Goal: Information Seeking & Learning: Check status

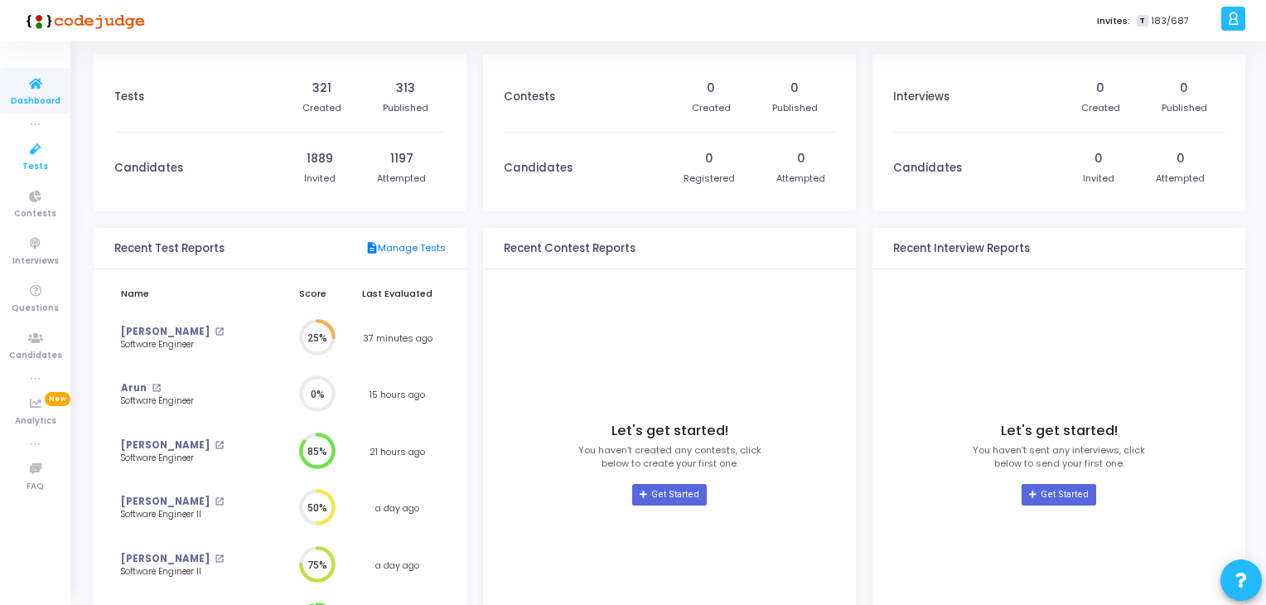
click at [25, 157] on icon at bounding box center [35, 149] width 35 height 21
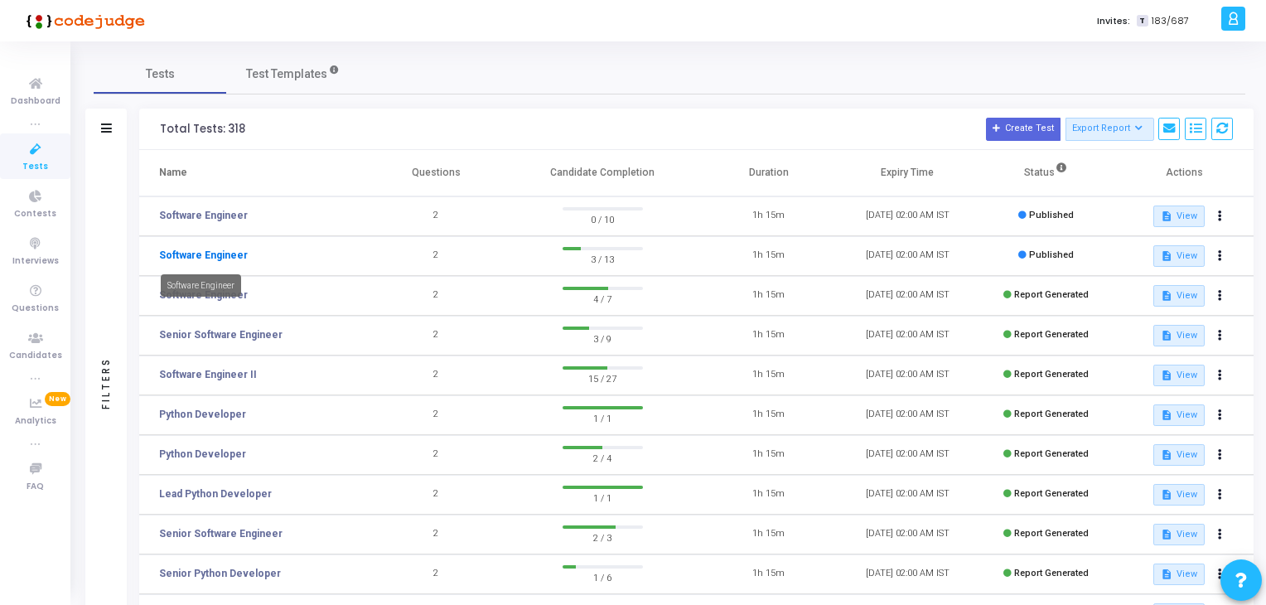
click at [224, 258] on link "Software Engineer" at bounding box center [203, 255] width 89 height 15
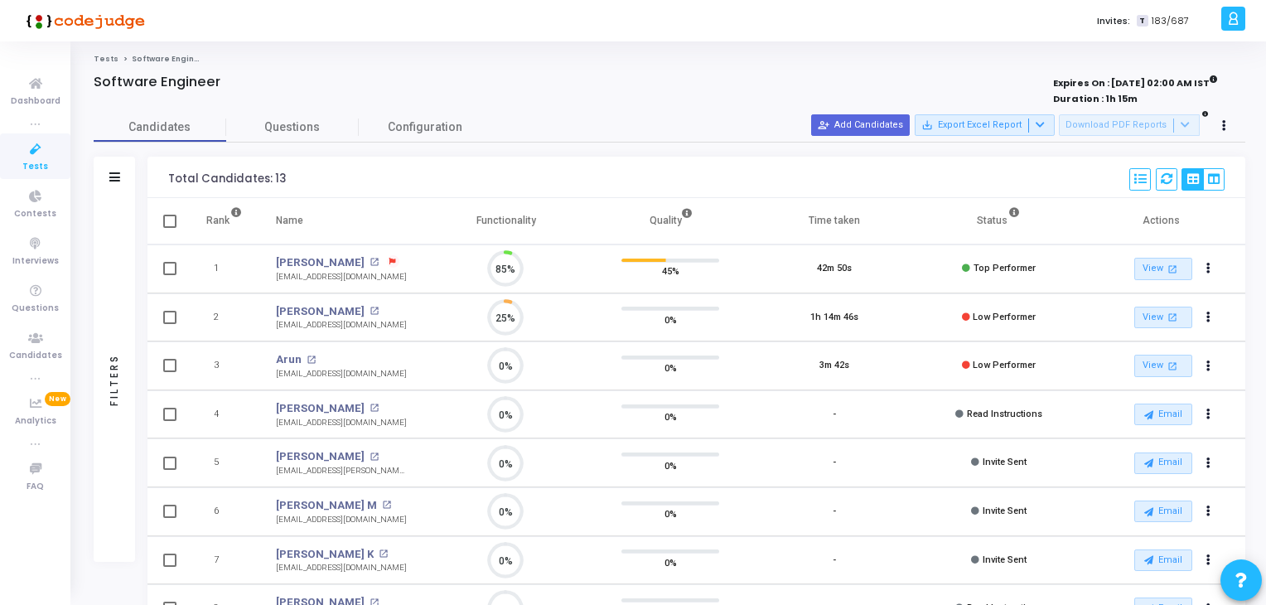
scroll to position [34, 42]
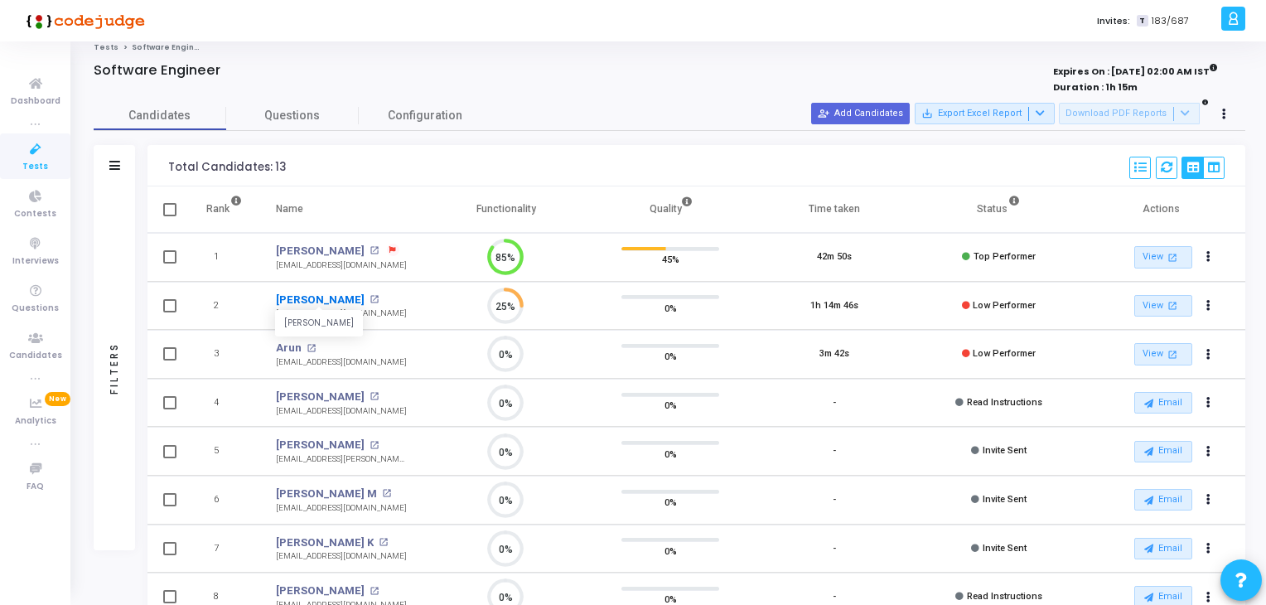
click at [305, 297] on link "[PERSON_NAME]" at bounding box center [320, 300] width 89 height 17
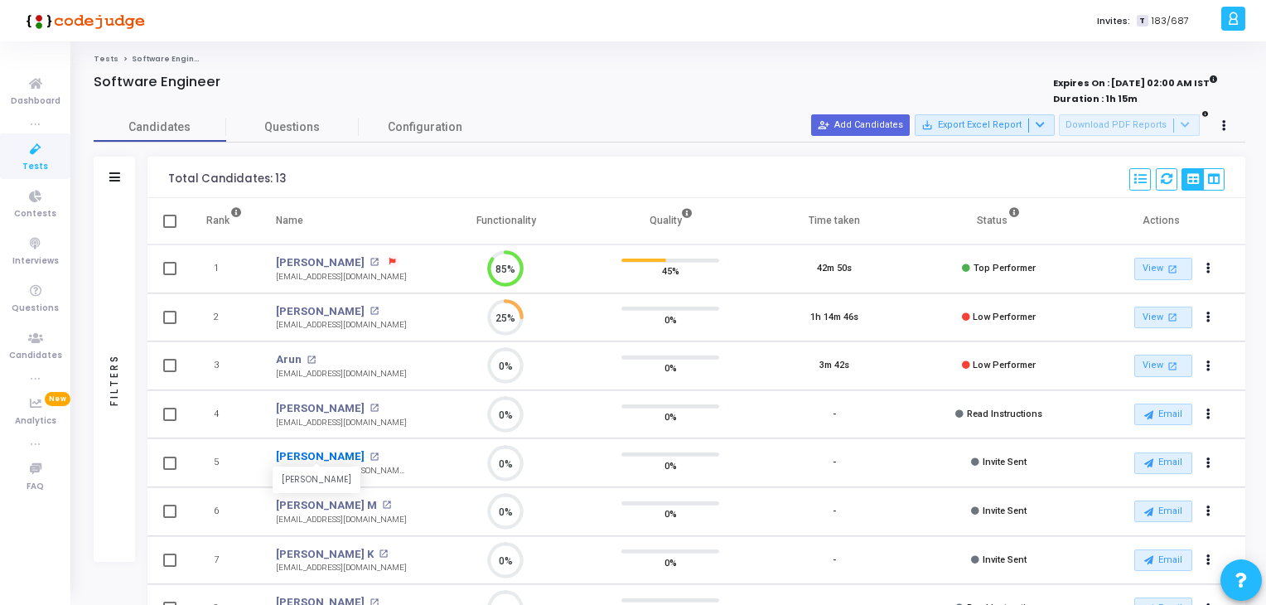
click at [309, 451] on link "[PERSON_NAME]" at bounding box center [320, 456] width 89 height 17
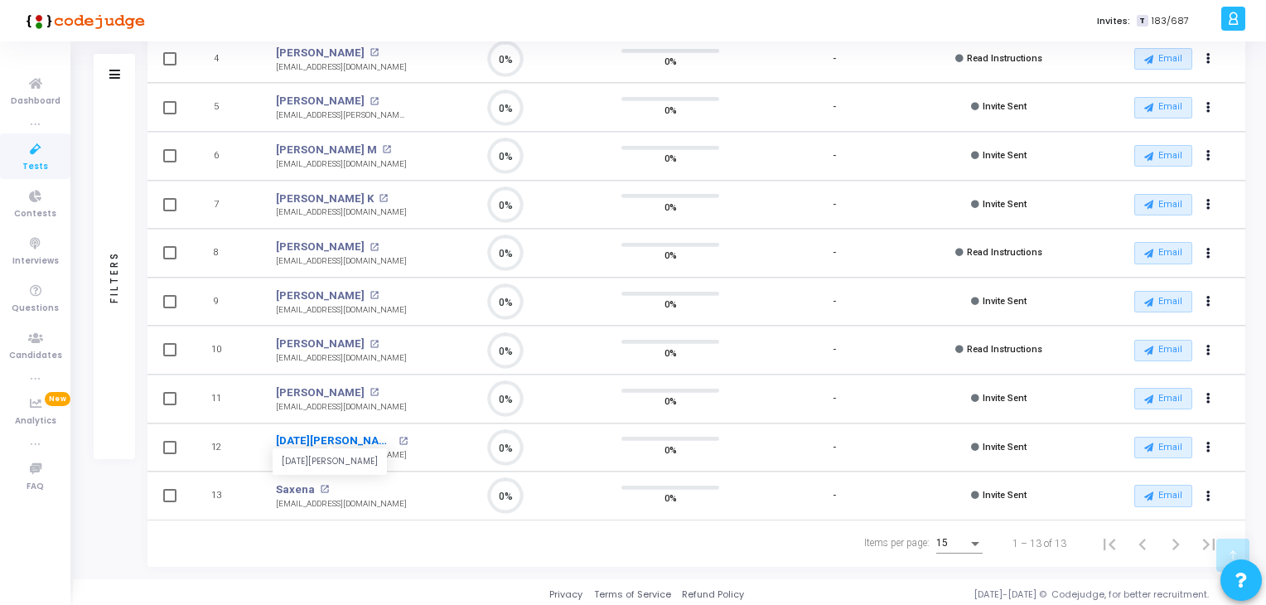
click at [308, 434] on link "[DATE][PERSON_NAME]" at bounding box center [335, 441] width 118 height 17
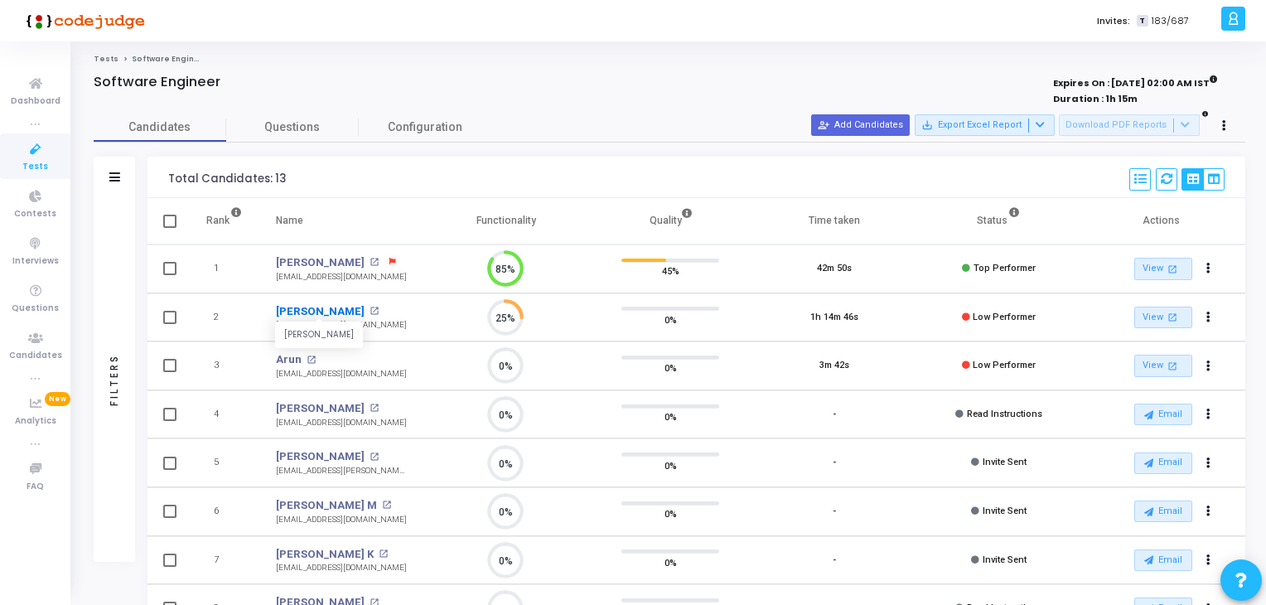
click at [317, 312] on link "[PERSON_NAME]" at bounding box center [320, 311] width 89 height 17
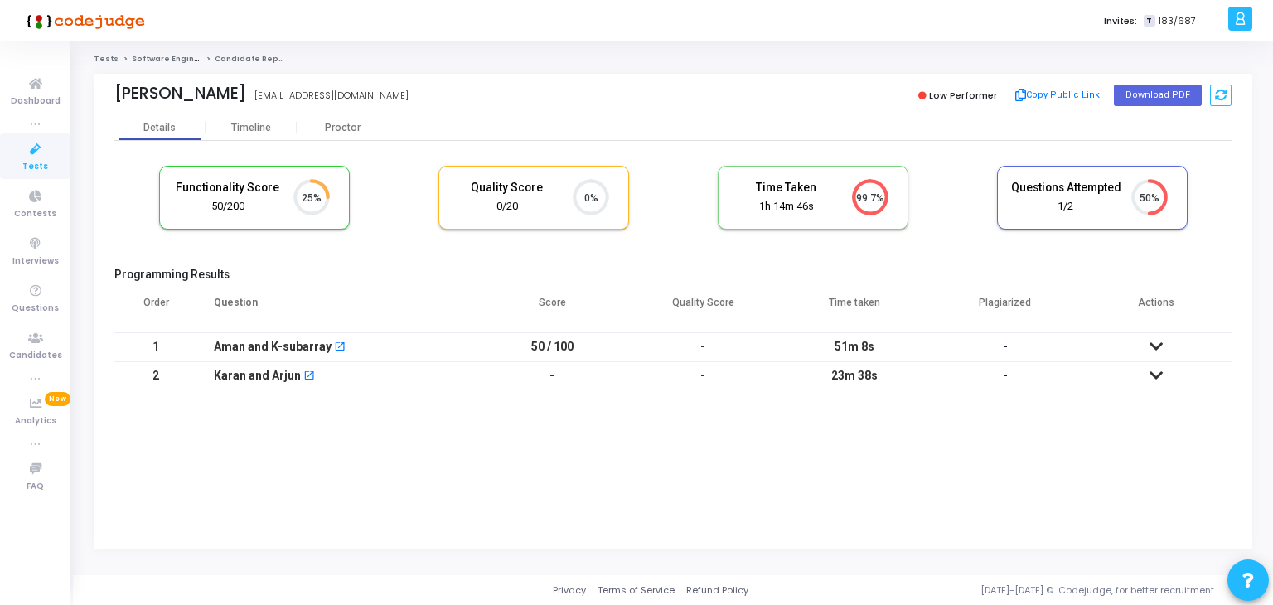
click at [1163, 349] on td at bounding box center [1156, 346] width 151 height 29
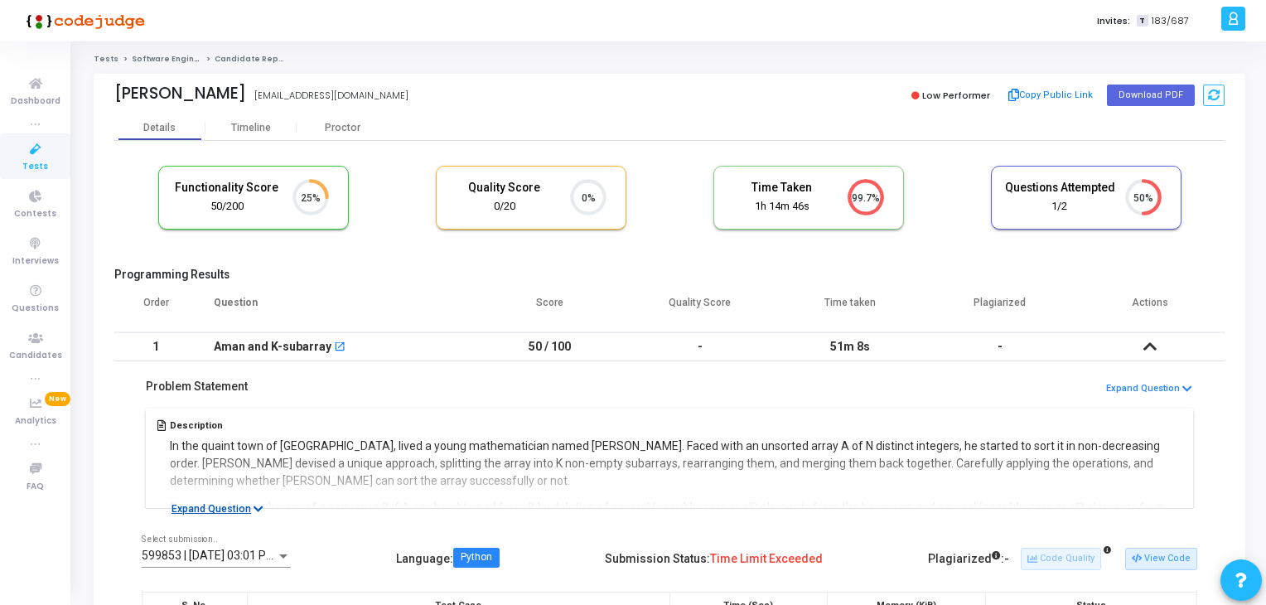
click at [235, 507] on button "Expand Question" at bounding box center [217, 509] width 110 height 17
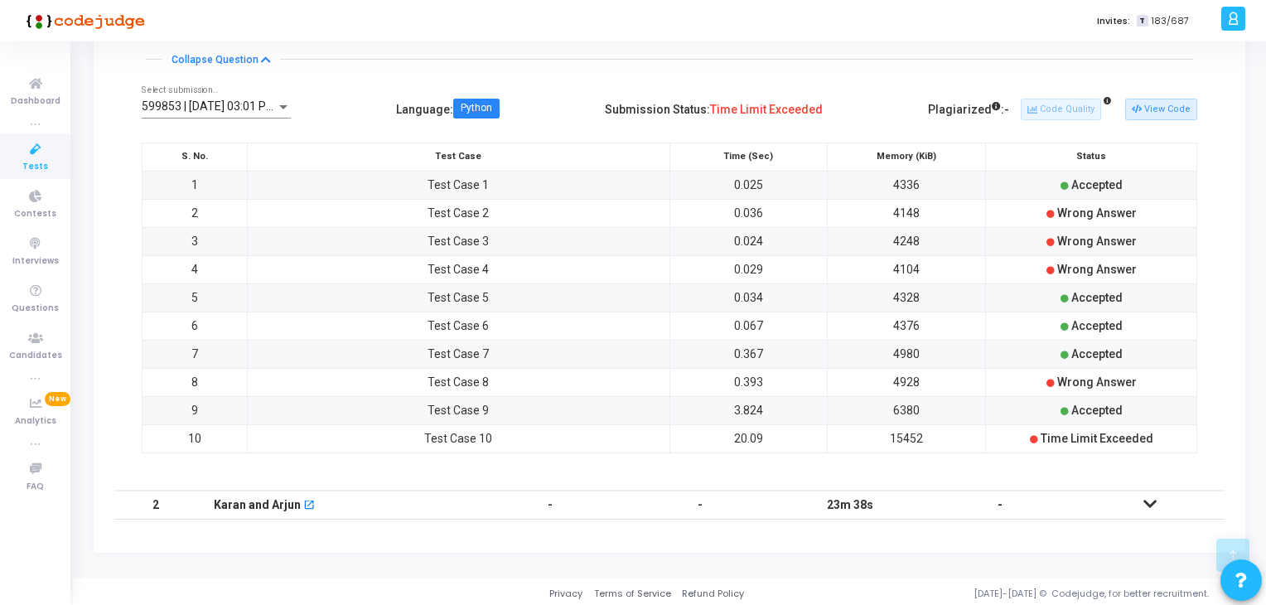
click at [1151, 504] on icon at bounding box center [1150, 504] width 13 height 12
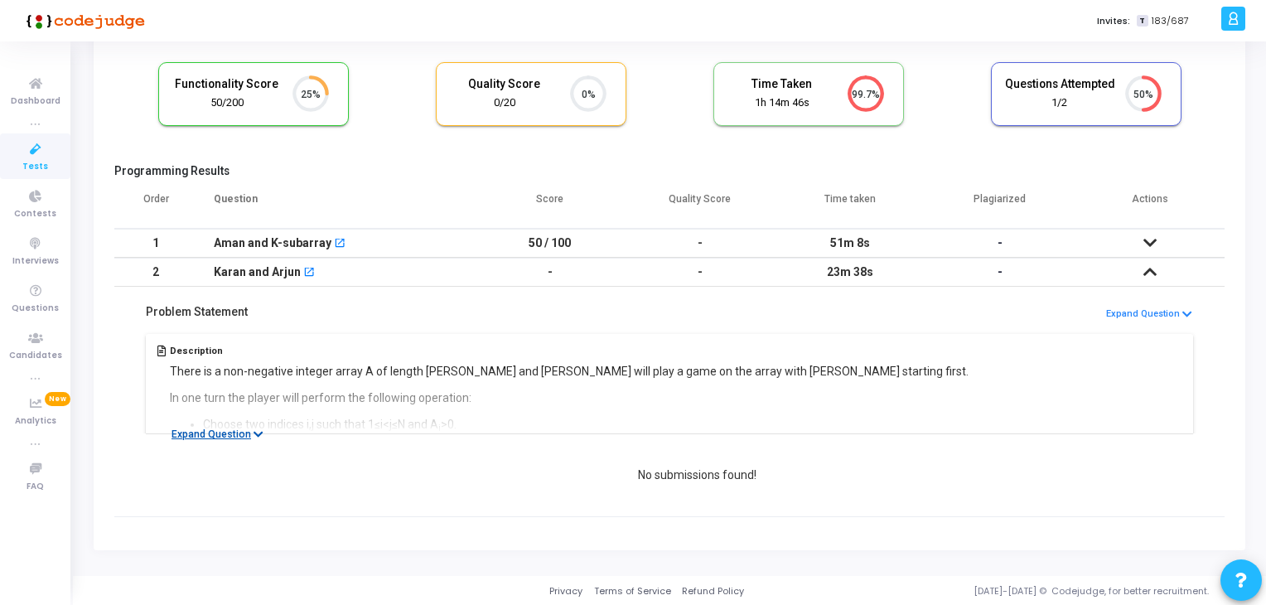
click at [199, 434] on button "Expand Question" at bounding box center [217, 434] width 110 height 17
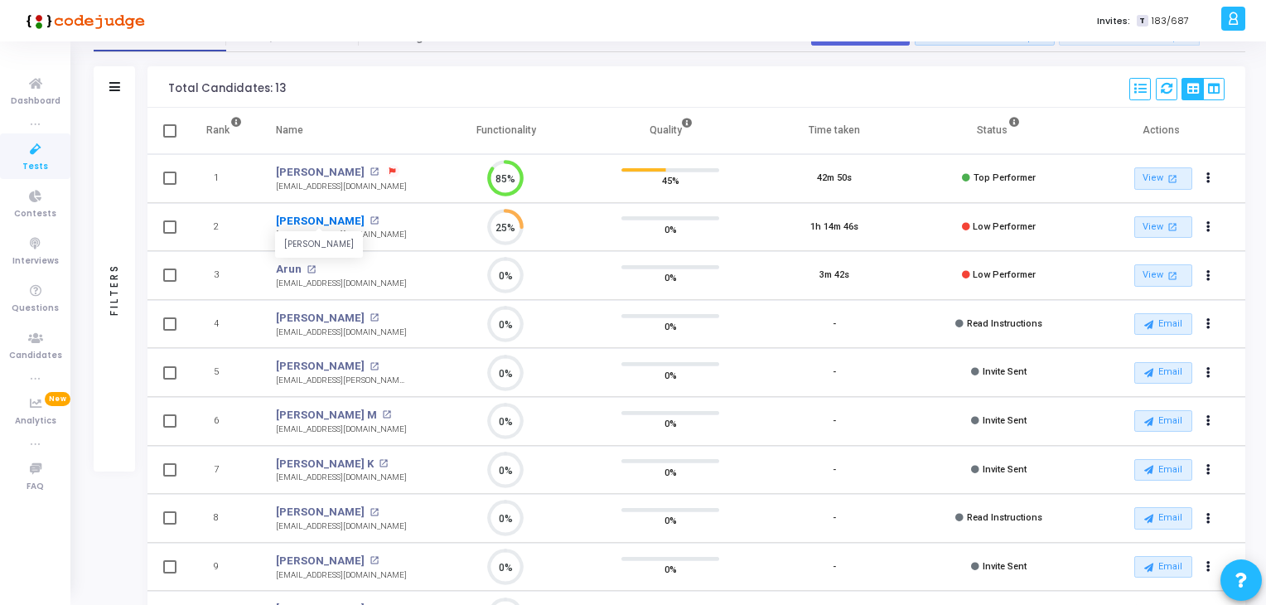
click at [305, 221] on link "[PERSON_NAME]" at bounding box center [320, 221] width 89 height 17
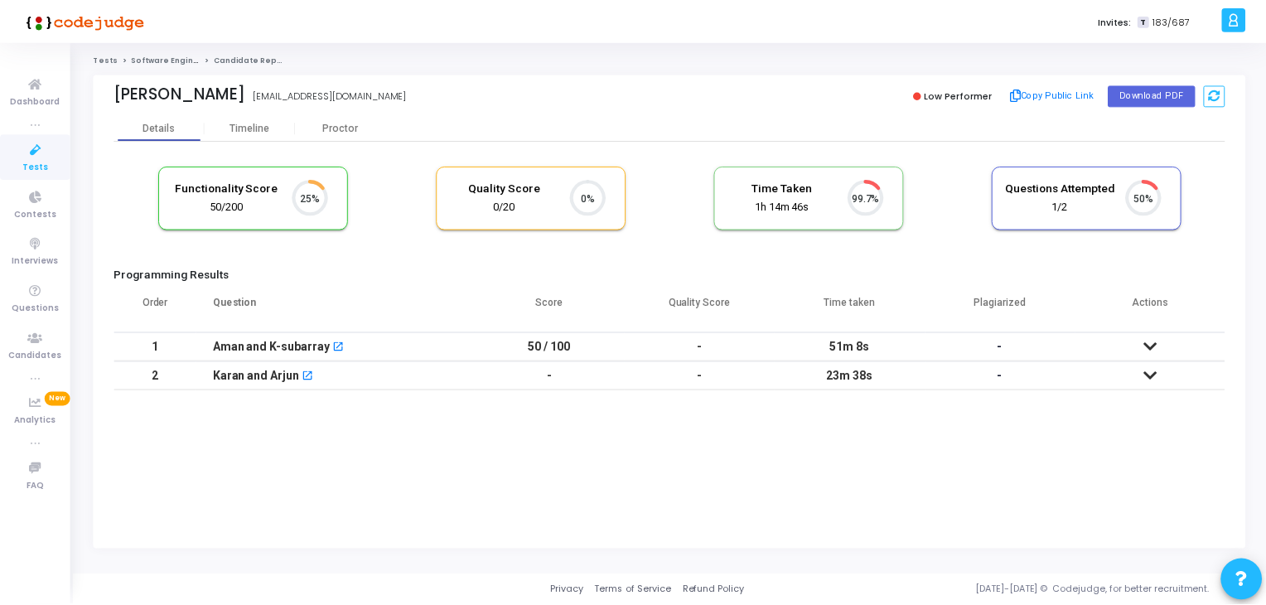
scroll to position [34, 42]
click at [1158, 375] on icon at bounding box center [1155, 376] width 13 height 12
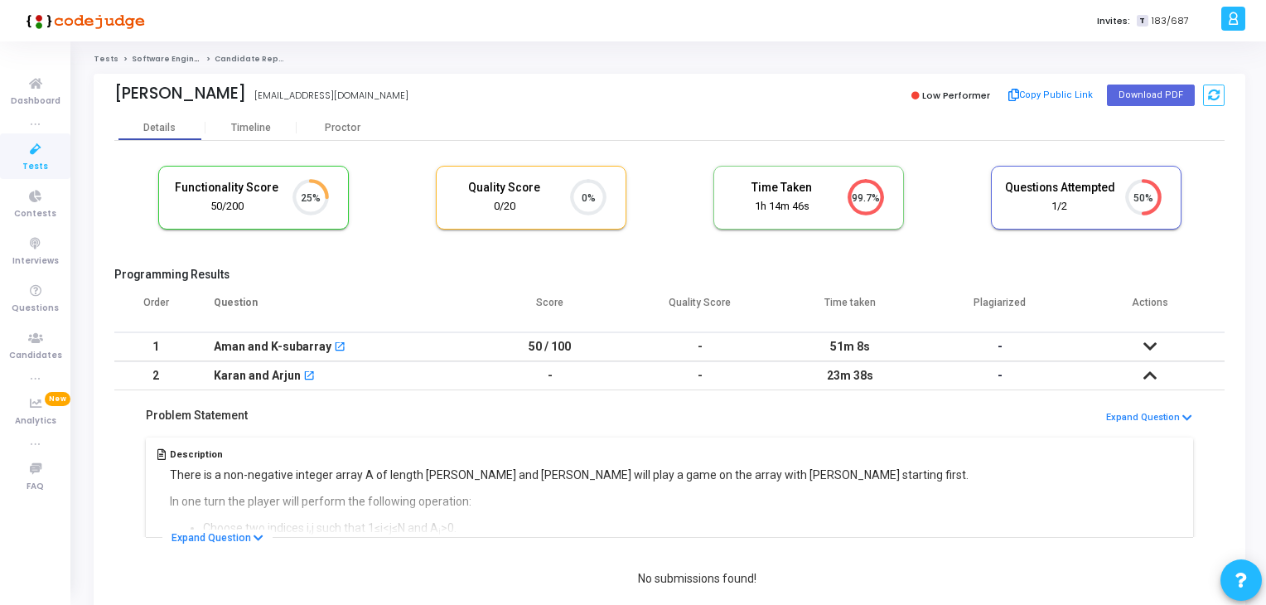
scroll to position [104, 0]
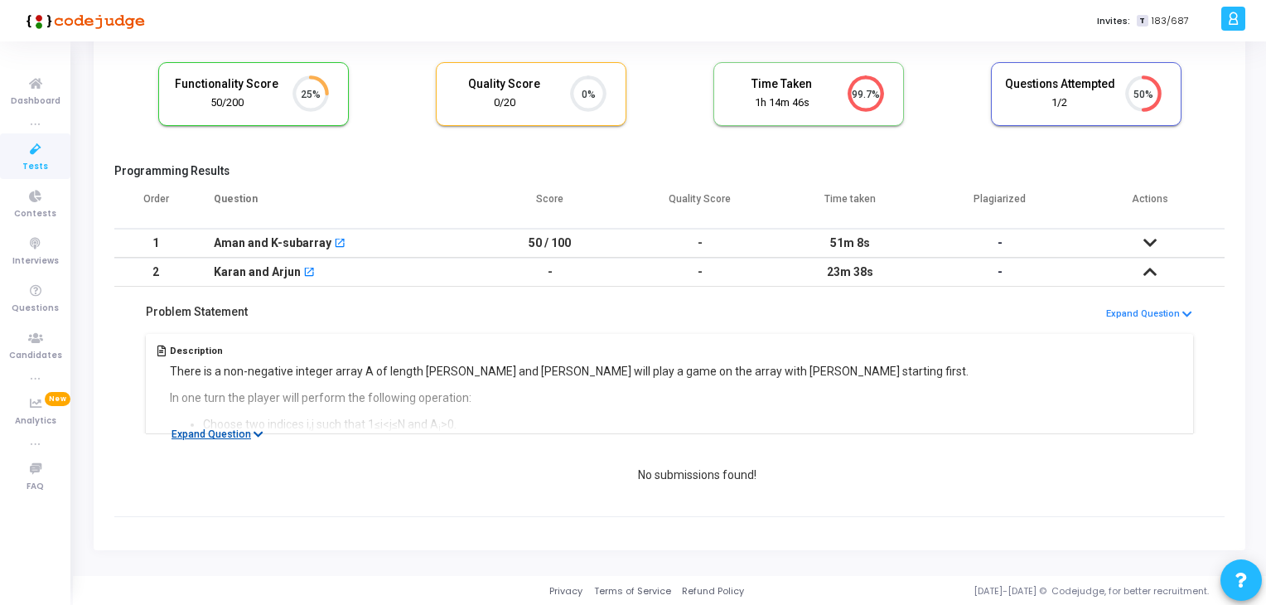
click at [225, 436] on button "Expand Question" at bounding box center [217, 434] width 110 height 17
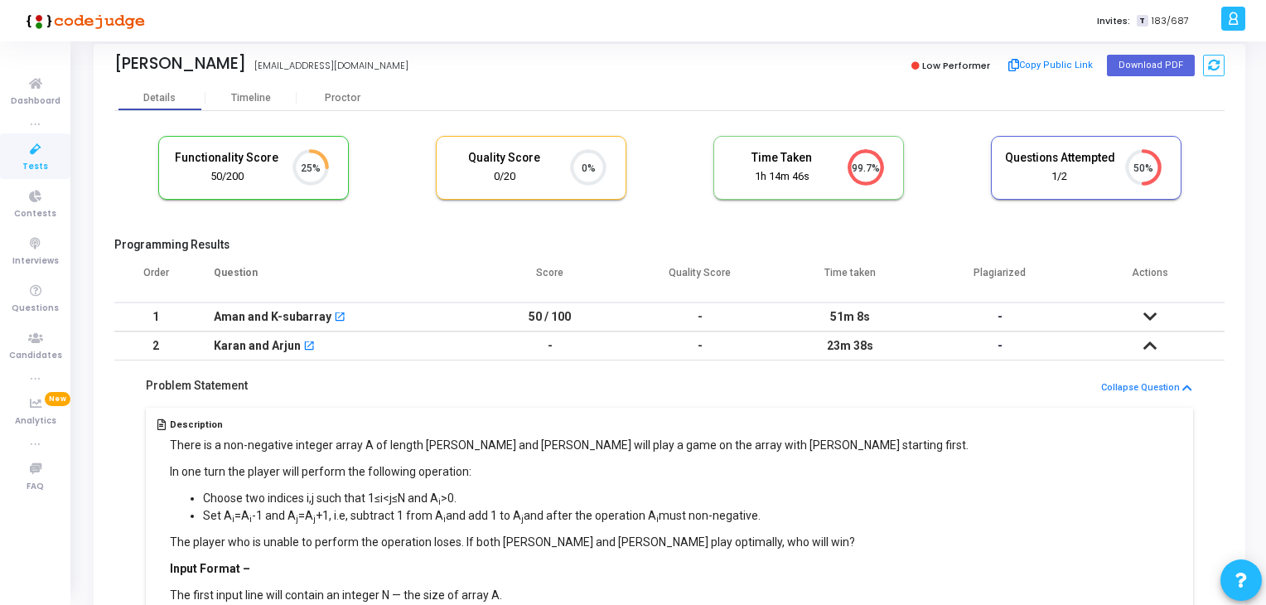
scroll to position [30, 0]
click at [1153, 318] on icon at bounding box center [1150, 317] width 13 height 12
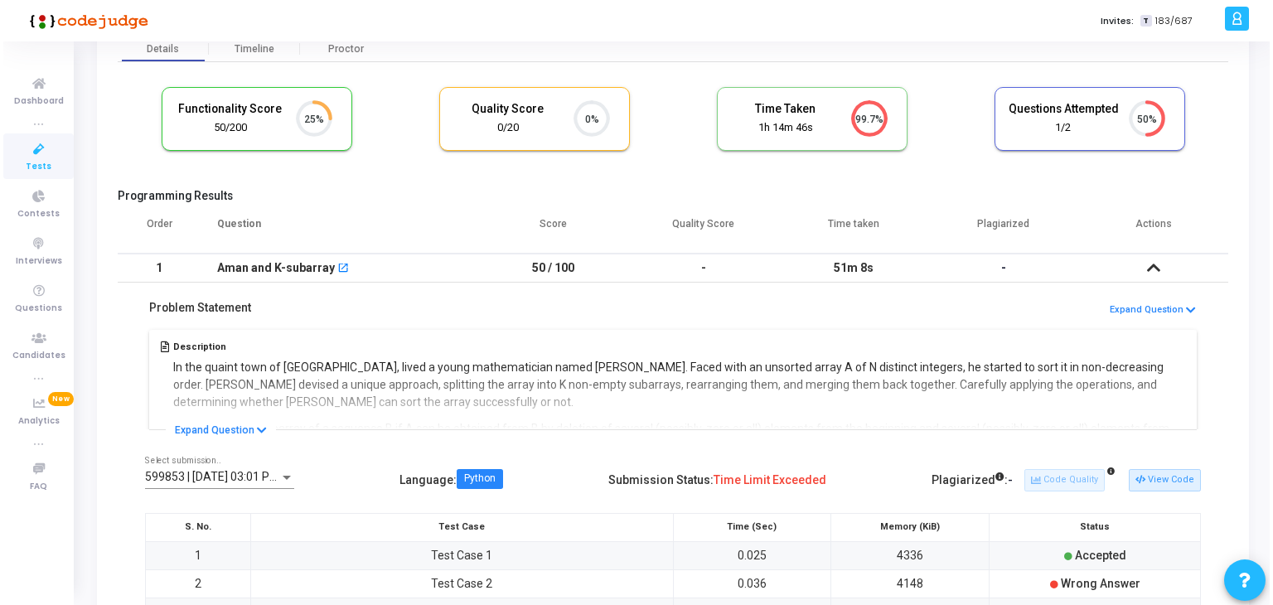
scroll to position [0, 0]
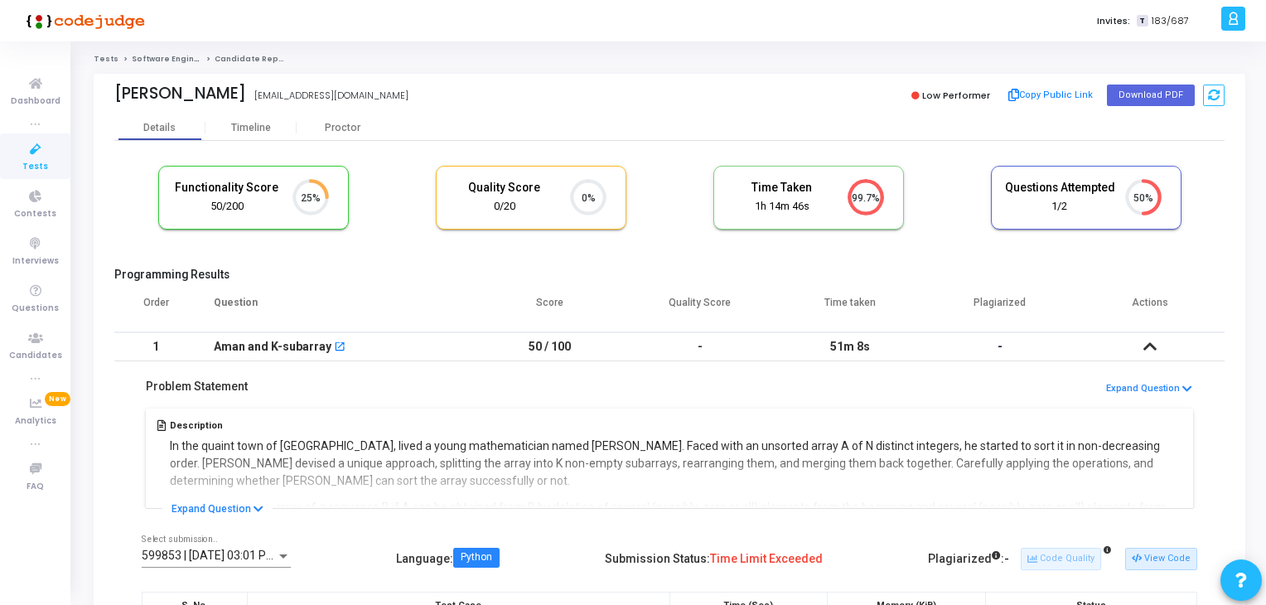
click at [1155, 352] on icon at bounding box center [1150, 347] width 13 height 12
